Goal: Transaction & Acquisition: Purchase product/service

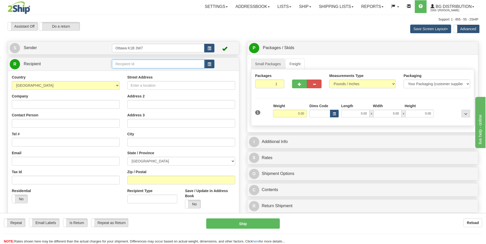
click at [140, 64] on input "text" at bounding box center [158, 64] width 92 height 9
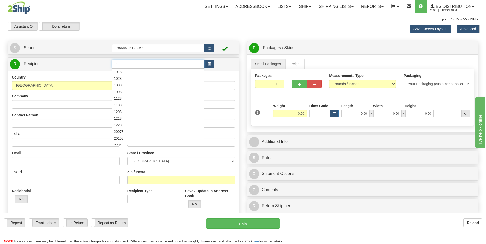
type input "8"
click at [97, 61] on link "R Recipient" at bounding box center [55, 64] width 91 height 11
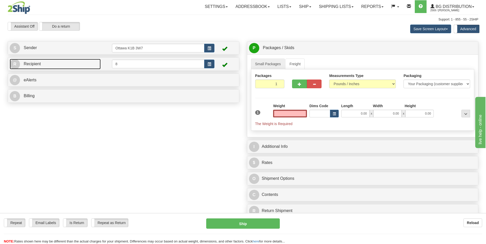
type input "0.00"
click at [97, 61] on link "R Recipient" at bounding box center [55, 64] width 91 height 11
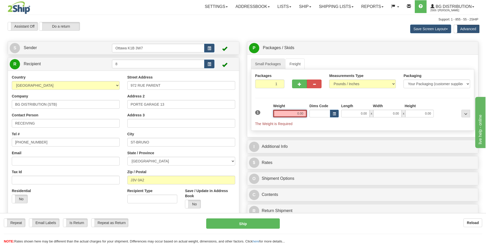
click at [303, 113] on input "0.00" at bounding box center [290, 114] width 34 height 8
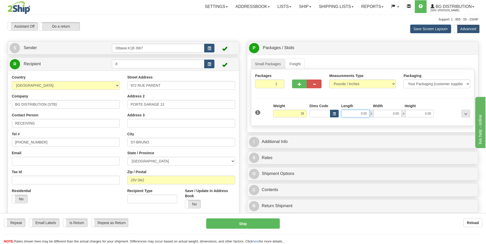
click at [351, 115] on input "0.00" at bounding box center [355, 114] width 28 height 8
type input "38.00"
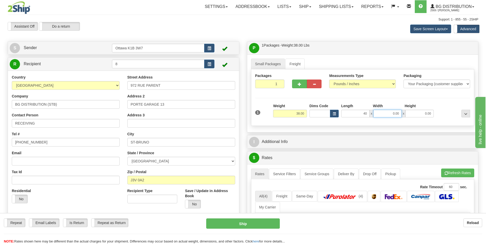
type input "40.00"
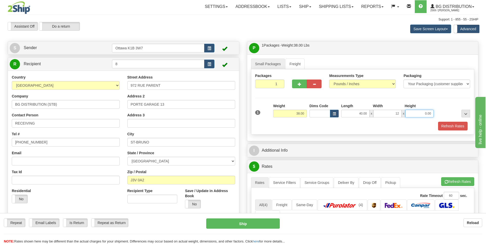
type input "12.00"
type input "13.00"
click at [321, 124] on div "Refresh Rates" at bounding box center [363, 126] width 218 height 9
click at [298, 84] on span "button" at bounding box center [300, 84] width 4 height 3
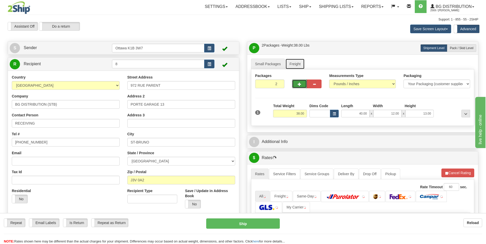
click at [302, 65] on link "Freight" at bounding box center [294, 64] width 19 height 11
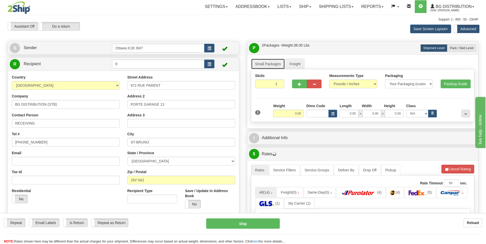
click at [267, 65] on link "Small Packages" at bounding box center [268, 64] width 34 height 11
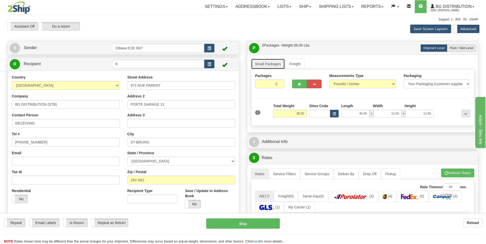
click at [277, 66] on link "Small Packages" at bounding box center [268, 64] width 34 height 11
click at [314, 83] on span "button" at bounding box center [315, 84] width 4 height 3
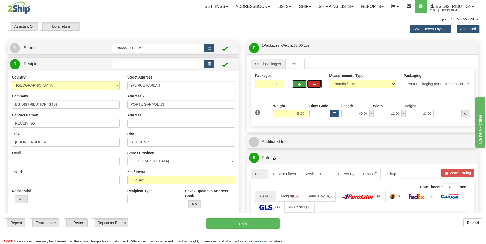
click at [297, 83] on button "button" at bounding box center [299, 84] width 15 height 9
type input "2"
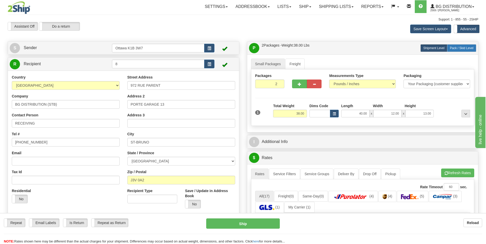
click at [451, 49] on span "Pack / Skid Level" at bounding box center [462, 48] width 24 height 4
radio input "true"
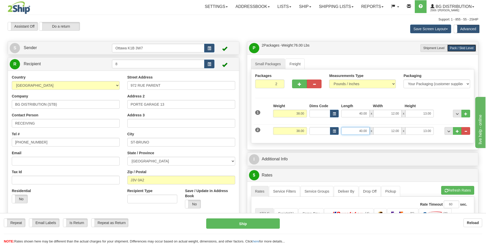
click at [367, 132] on input "40.00" at bounding box center [355, 131] width 28 height 8
click at [366, 132] on input "40.00" at bounding box center [355, 131] width 28 height 8
type input "4"
type input "25.00"
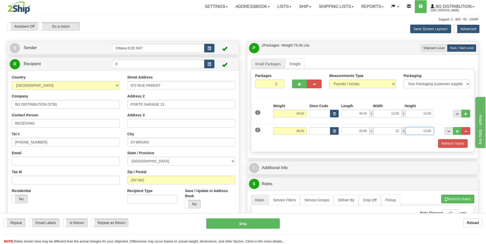
type input "12.00"
click at [310, 143] on div "Refresh Rates" at bounding box center [363, 143] width 218 height 9
click at [303, 132] on input "38.00" at bounding box center [290, 131] width 34 height 8
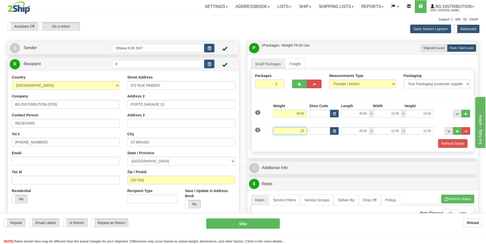
type input "25.00"
click at [269, 64] on link "Small Packages" at bounding box center [268, 64] width 34 height 11
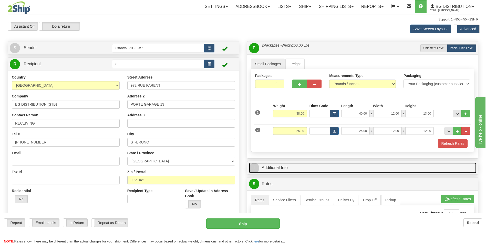
click at [277, 166] on link "I Additional Info" at bounding box center [363, 168] width 228 height 11
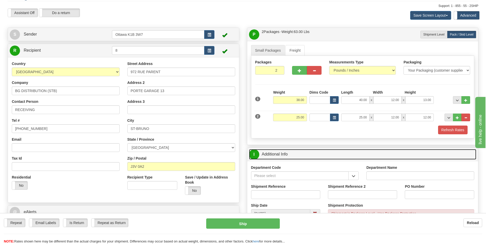
scroll to position [26, 0]
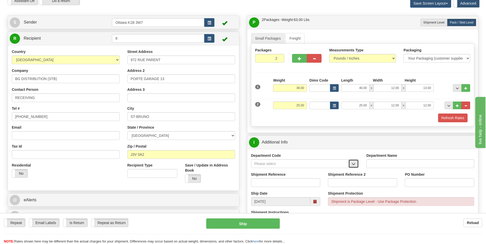
click at [355, 166] on span "button" at bounding box center [354, 164] width 4 height 3
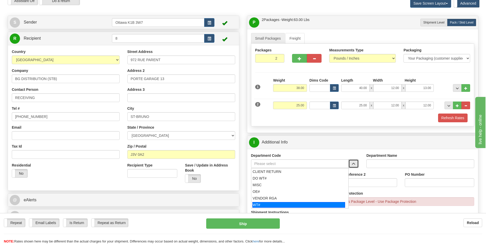
click at [286, 203] on div "WT#" at bounding box center [298, 205] width 93 height 6
type input "WT#"
type input "WAREHOUSE TRANSFERS"
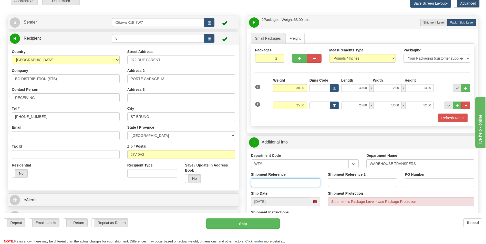
click at [282, 183] on input "Shipment Reference" at bounding box center [285, 183] width 69 height 9
type input "167431-00"
click at [414, 186] on input "PO Number" at bounding box center [439, 183] width 69 height 9
type input "167431-00"
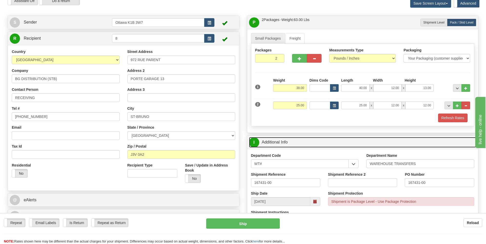
click at [295, 145] on link "I Additional Info" at bounding box center [363, 142] width 228 height 11
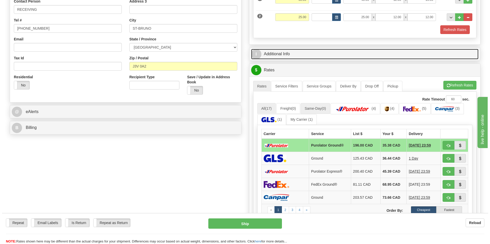
scroll to position [128, 0]
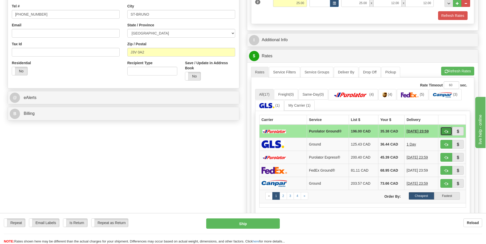
click at [443, 132] on button "button" at bounding box center [446, 131] width 12 height 9
type input "260"
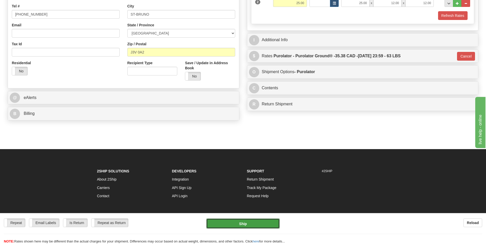
click at [244, 224] on button "Ship" at bounding box center [242, 224] width 73 height 10
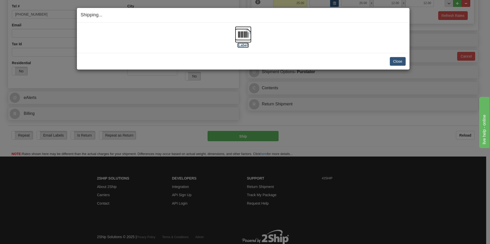
click at [242, 45] on label "[Label]" at bounding box center [243, 45] width 12 height 5
click at [394, 58] on button "Close" at bounding box center [398, 61] width 16 height 9
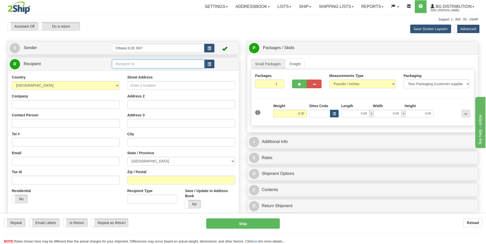
click at [127, 64] on input "text" at bounding box center [158, 64] width 92 height 9
click at [125, 71] on div "9011" at bounding box center [157, 72] width 87 height 6
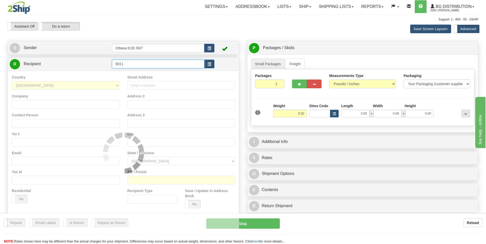
type input "9011"
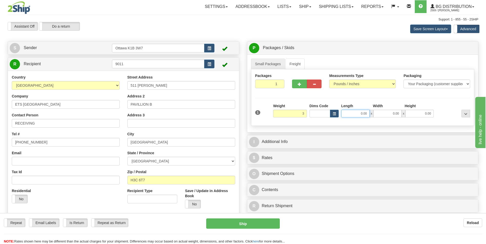
type input "3.00"
click at [359, 116] on input "0.00" at bounding box center [355, 114] width 28 height 8
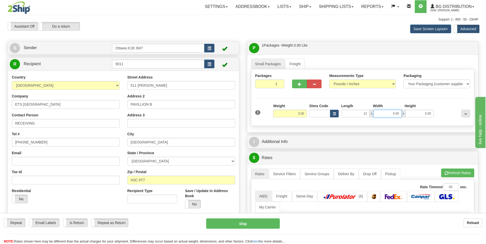
type input "13.00"
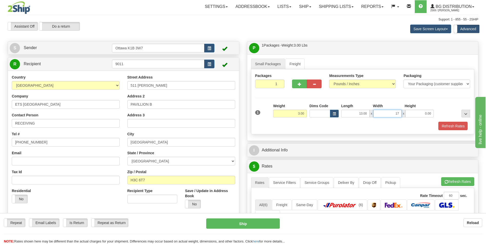
type input "17.00"
type input "7.00"
click at [394, 113] on input "17.00" at bounding box center [387, 114] width 28 height 8
type input "7.00"
click at [376, 131] on div "Packages 1 1 Measurements Type" at bounding box center [362, 101] width 223 height 65
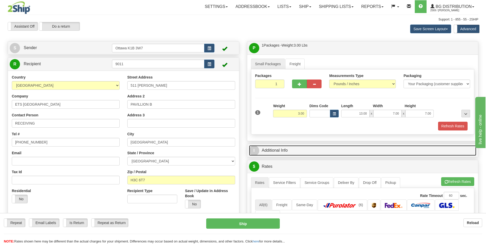
click at [295, 151] on link "I Additional Info" at bounding box center [363, 151] width 228 height 11
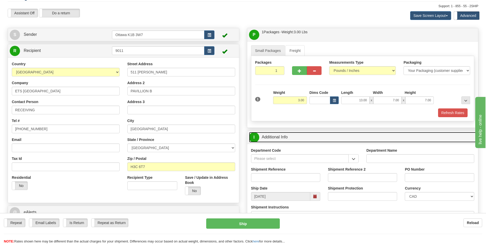
scroll to position [26, 0]
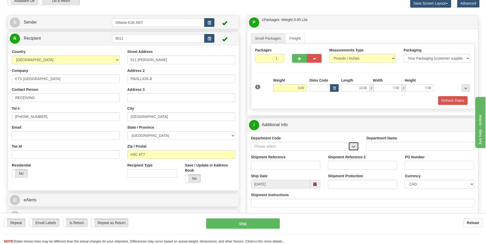
click at [355, 147] on span "button" at bounding box center [354, 146] width 4 height 3
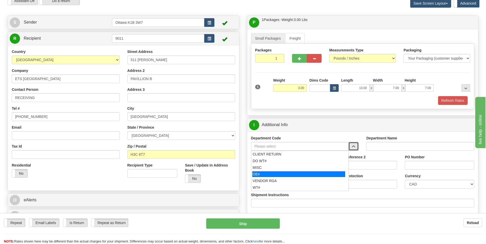
click at [291, 176] on div "OE#" at bounding box center [298, 175] width 93 height 6
type input "OE#"
type input "ORDERS"
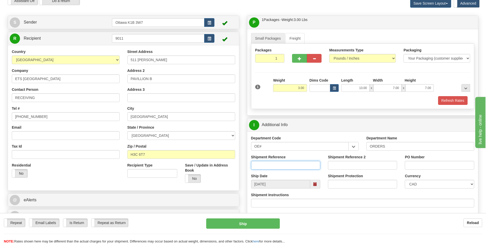
click at [283, 165] on input "Shipment Reference" at bounding box center [285, 165] width 69 height 9
drag, startPoint x: 283, startPoint y: 166, endPoint x: 245, endPoint y: 167, distance: 37.9
click at [245, 167] on div "P Packages / Skids 1 Packages - Weight: 3.00 Lbs 1 Skids - Weight: NaN Lbs Ship…" at bounding box center [362, 243] width 239 height 455
type input "10205079-00"
click at [445, 161] on div "PO Number" at bounding box center [439, 162] width 69 height 15
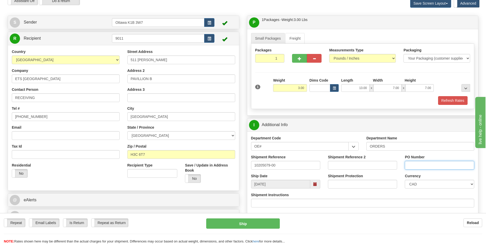
click at [442, 164] on input "PO Number" at bounding box center [439, 165] width 69 height 9
paste input "10205079-00"
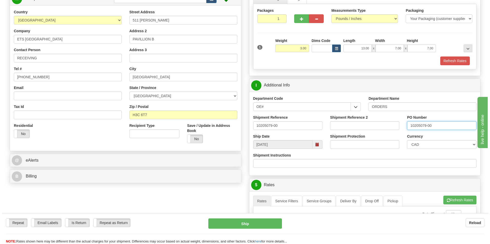
scroll to position [77, 0]
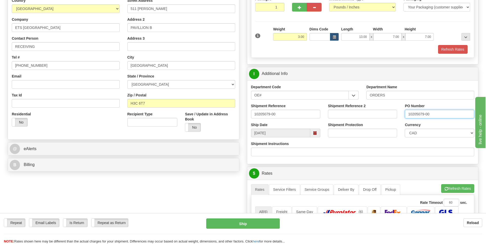
type input "10205079-00"
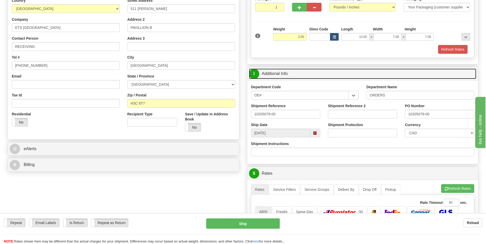
click at [275, 76] on link "I Additional Info" at bounding box center [363, 74] width 228 height 11
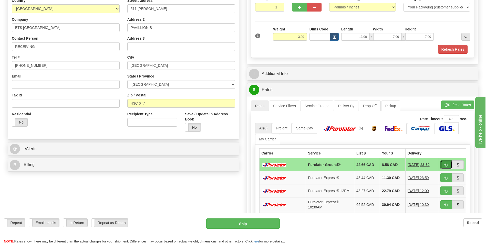
click at [445, 165] on span "button" at bounding box center [447, 165] width 4 height 3
type input "260"
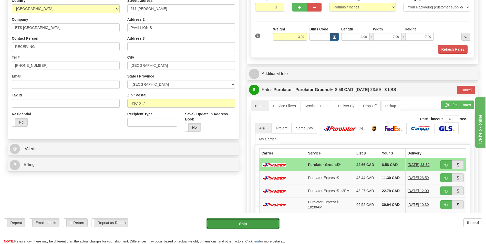
click at [256, 225] on button "Ship" at bounding box center [242, 224] width 73 height 10
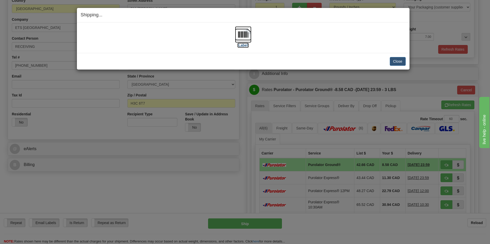
click at [240, 46] on label "[Label]" at bounding box center [243, 45] width 12 height 5
